Goal: Task Accomplishment & Management: Manage account settings

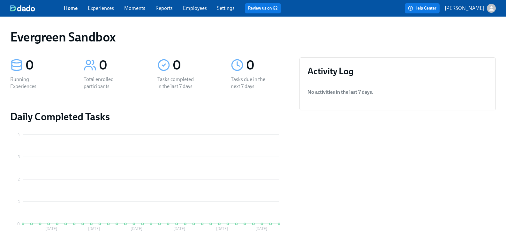
click at [489, 10] on icon "button" at bounding box center [491, 8] width 4 height 4
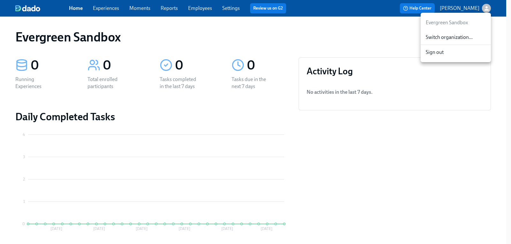
click at [458, 36] on span "Switch organization..." at bounding box center [455, 37] width 60 height 7
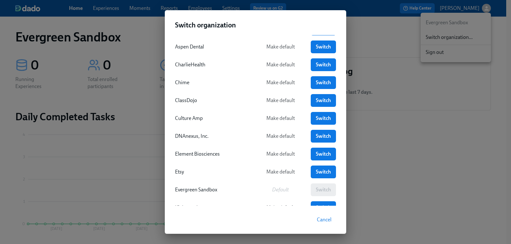
scroll to position [32, 0]
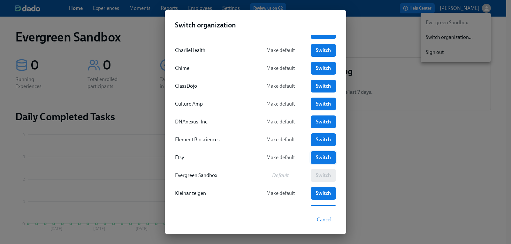
click at [312, 154] on link "Switch" at bounding box center [322, 157] width 25 height 13
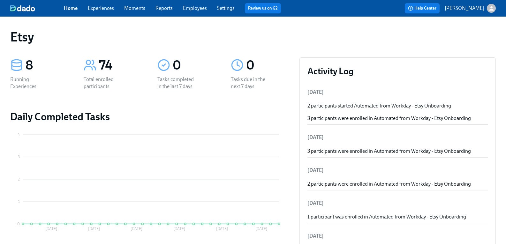
click at [200, 9] on link "Employees" at bounding box center [195, 8] width 24 height 6
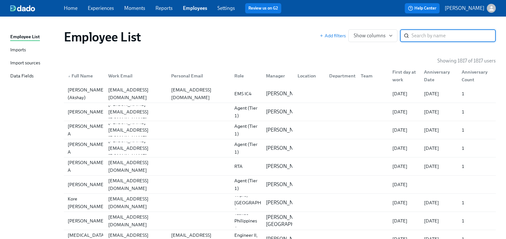
paste input "echerney@etsy.com"
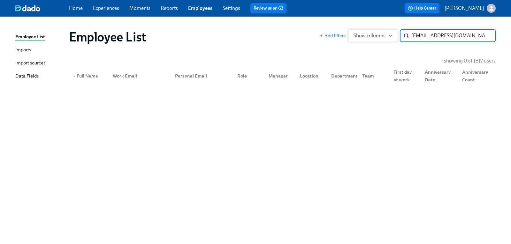
drag, startPoint x: 459, startPoint y: 36, endPoint x: 375, endPoint y: 37, distance: 83.9
click at [375, 37] on div "Add filters Show columns echerney@etsy.com ​" at bounding box center [407, 35] width 176 height 13
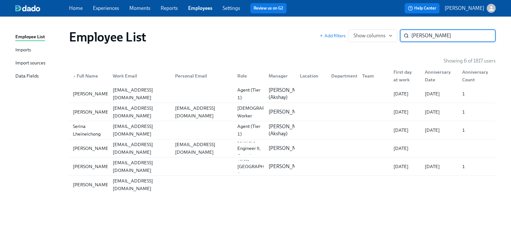
type input "Erin"
click at [489, 7] on icon "button" at bounding box center [491, 8] width 7 height 7
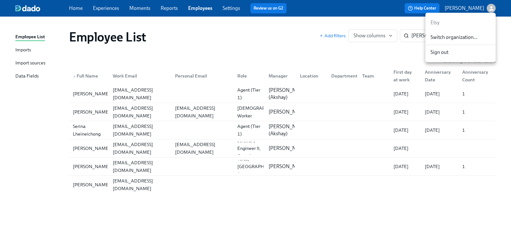
click at [461, 36] on span "Switch organization..." at bounding box center [460, 37] width 60 height 7
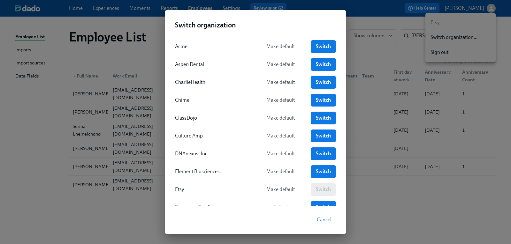
click at [320, 86] on link "Switch" at bounding box center [322, 82] width 25 height 13
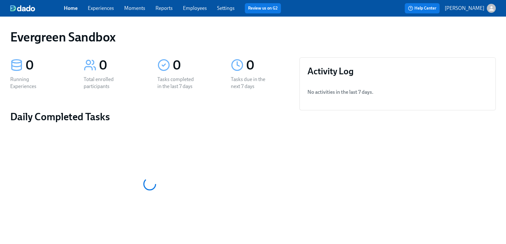
click at [488, 11] on icon "button" at bounding box center [491, 8] width 7 height 7
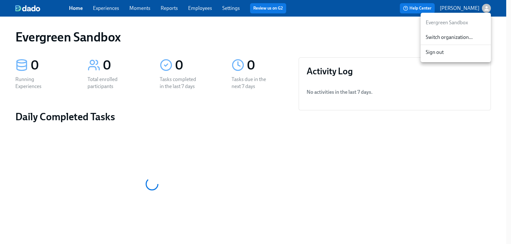
click at [457, 34] on span "Switch organization..." at bounding box center [455, 37] width 60 height 7
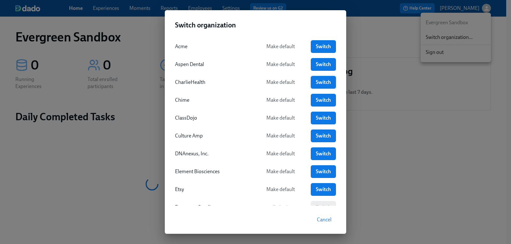
click at [315, 83] on span "Switch" at bounding box center [323, 82] width 16 height 6
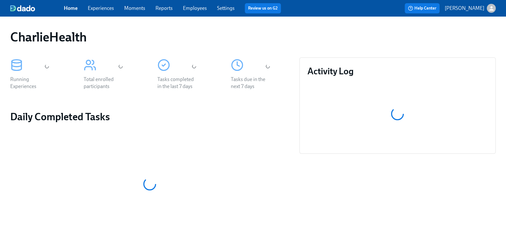
click at [206, 8] on link "Employees" at bounding box center [195, 8] width 24 height 6
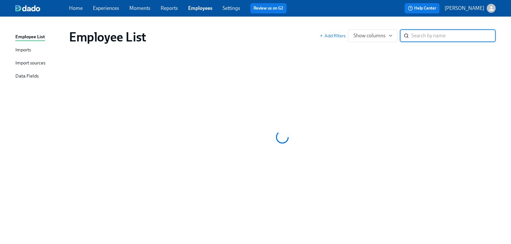
click at [41, 65] on div "Import sources" at bounding box center [30, 63] width 30 height 8
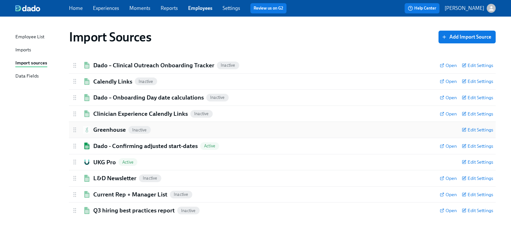
click at [116, 130] on h2 "Greenhouse" at bounding box center [109, 130] width 33 height 8
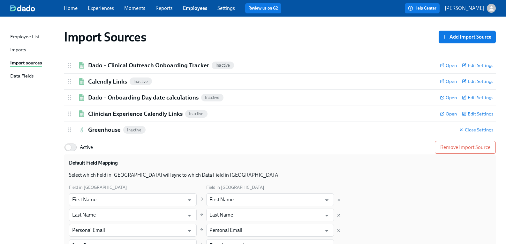
checkbox input "true"
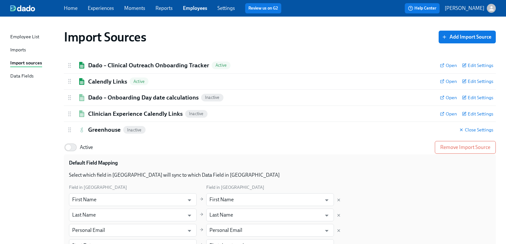
checkbox input "true"
